Goal: Communication & Community: Participate in discussion

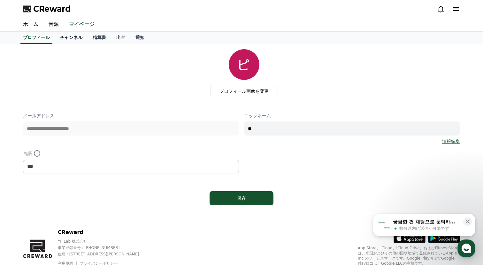
click at [73, 37] on link "チャンネル" at bounding box center [71, 38] width 33 height 12
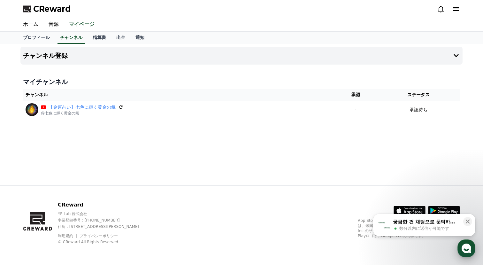
click at [466, 243] on icon "button" at bounding box center [467, 249] width 12 height 12
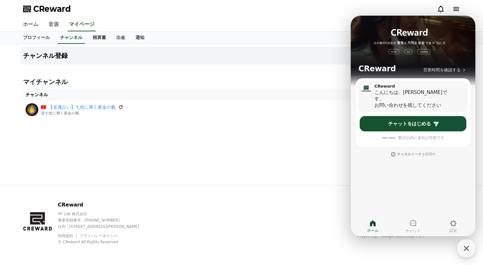
click at [428, 93] on div "こんにちは、[PERSON_NAME]です。" at bounding box center [415, 95] width 81 height 13
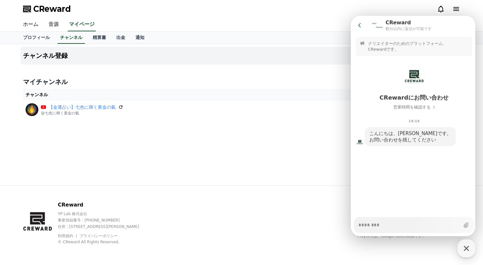
click at [362, 30] on button "Go to previous page" at bounding box center [362, 25] width 17 height 13
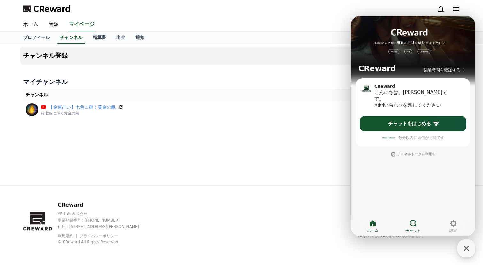
click at [413, 223] on icon at bounding box center [413, 223] width 6 height 6
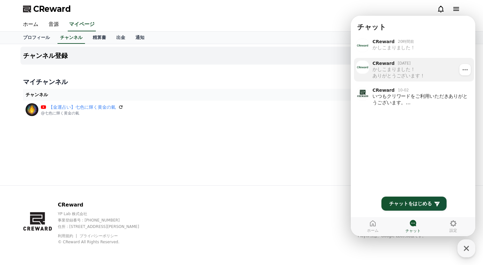
click at [421, 77] on div "かしこまりました！ ありがとうございます！" at bounding box center [421, 72] width 97 height 13
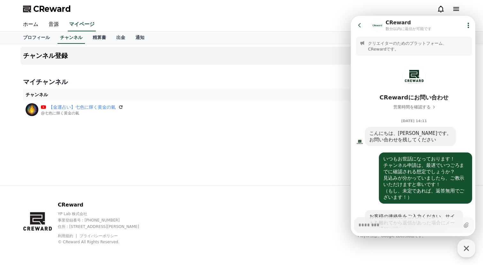
scroll to position [215, 0]
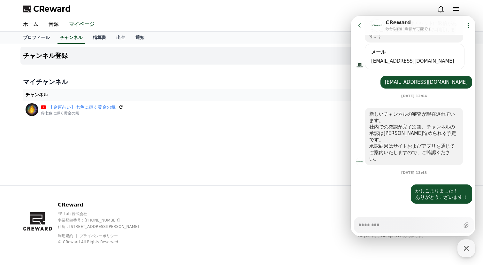
click at [360, 24] on icon at bounding box center [360, 25] width 6 height 6
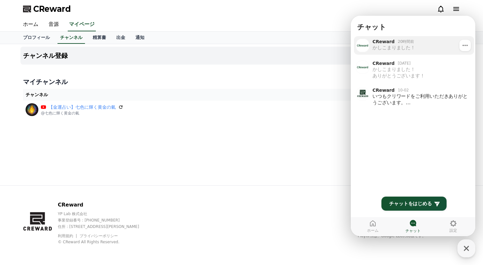
click at [408, 44] on div "20時間前" at bounding box center [406, 41] width 16 height 5
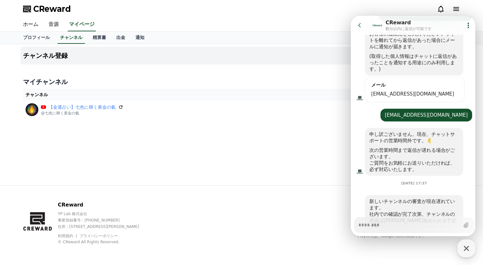
scroll to position [267, 0]
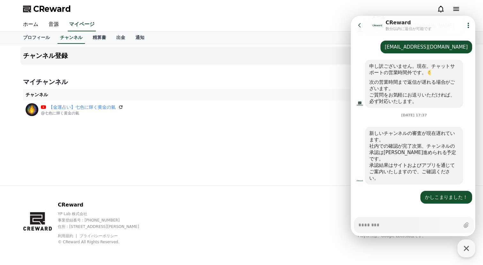
click at [359, 24] on icon at bounding box center [360, 25] width 6 height 6
type textarea "*"
